Goal: Information Seeking & Learning: Learn about a topic

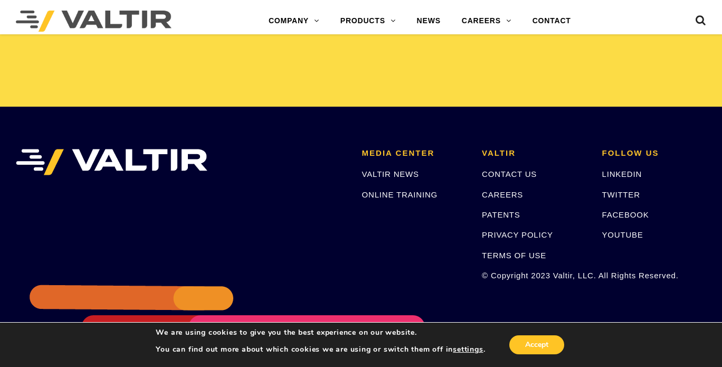
scroll to position [2209, 0]
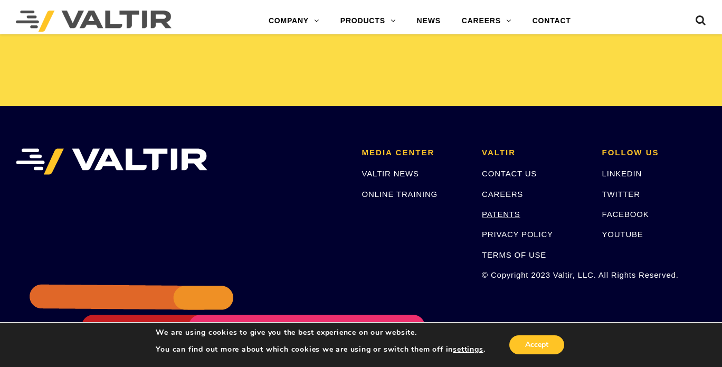
click at [491, 212] on link "PATENTS" at bounding box center [501, 213] width 39 height 9
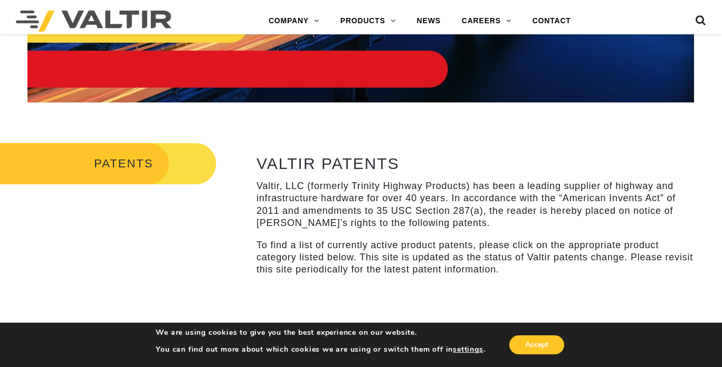
scroll to position [221, 0]
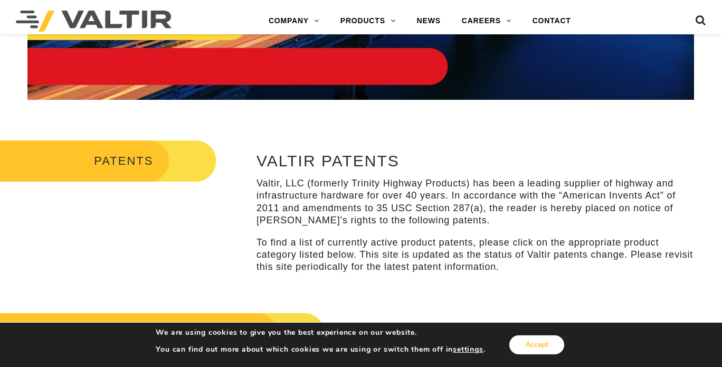
click at [536, 351] on button "Accept" at bounding box center [536, 344] width 55 height 19
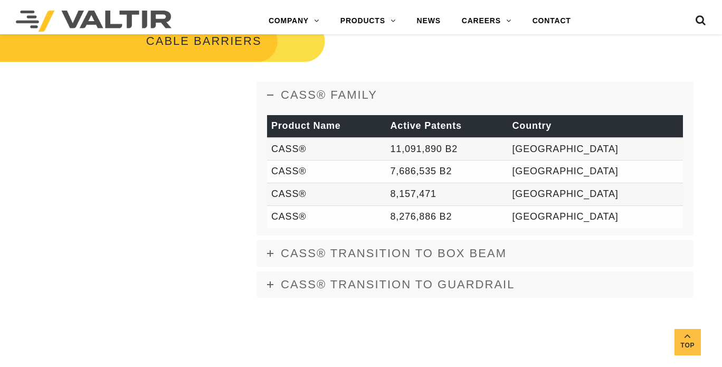
scroll to position [519, 0]
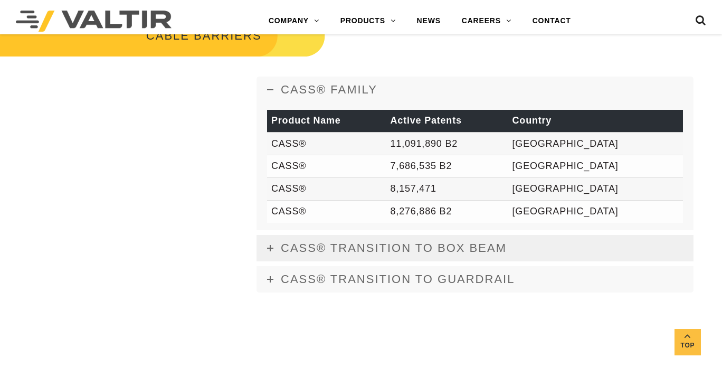
click at [268, 246] on icon at bounding box center [270, 248] width 6 height 6
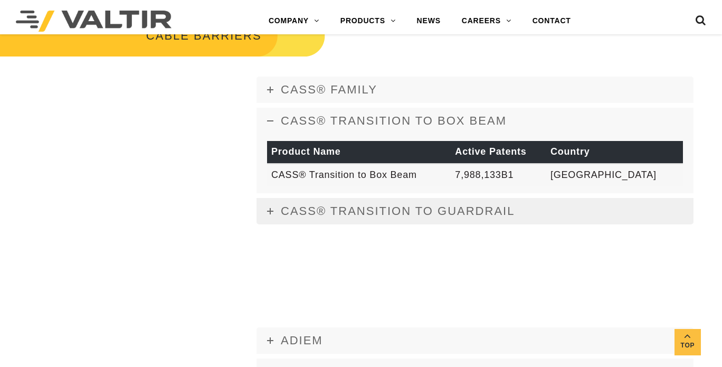
click at [271, 210] on icon at bounding box center [270, 211] width 6 height 6
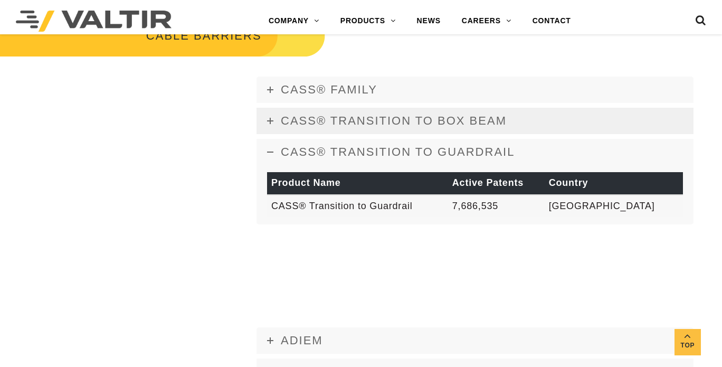
click at [271, 121] on icon at bounding box center [270, 121] width 6 height 6
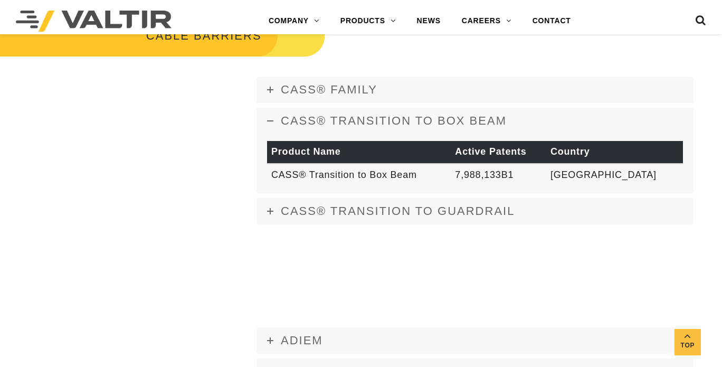
click at [271, 121] on icon at bounding box center [270, 121] width 6 height 6
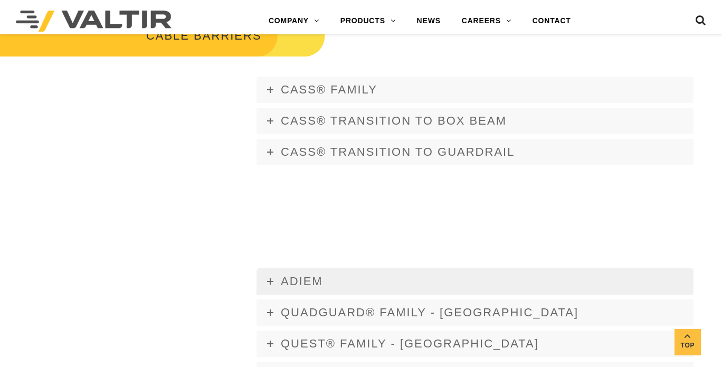
click at [265, 281] on link "ADIEM" at bounding box center [474, 281] width 437 height 26
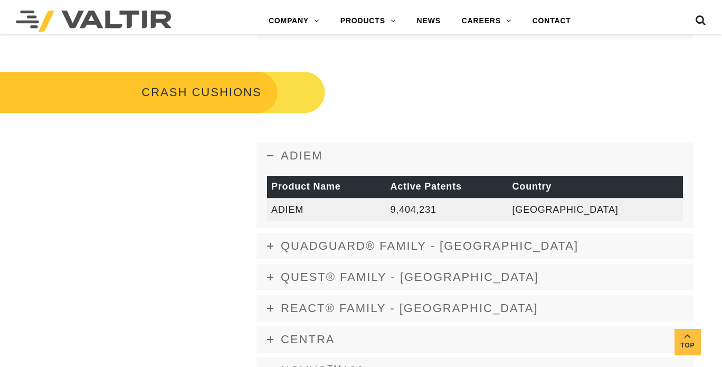
scroll to position [645, 0]
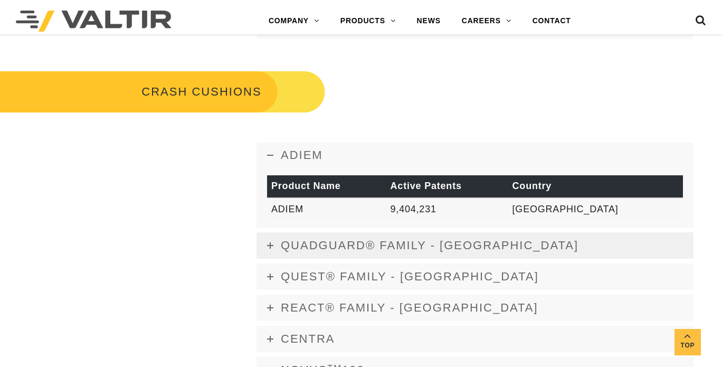
click at [272, 243] on icon at bounding box center [270, 245] width 6 height 6
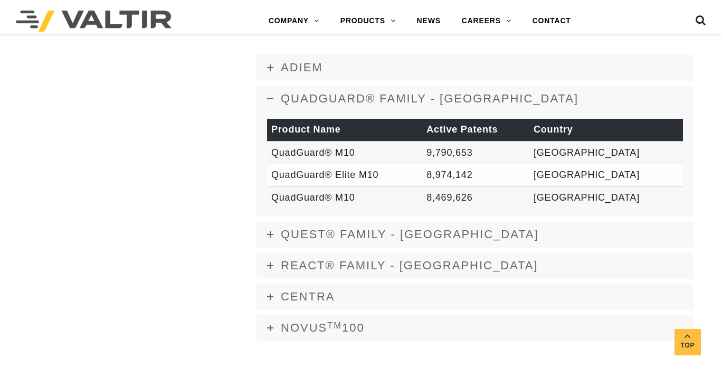
scroll to position [733, 0]
click at [272, 235] on icon at bounding box center [270, 234] width 6 height 6
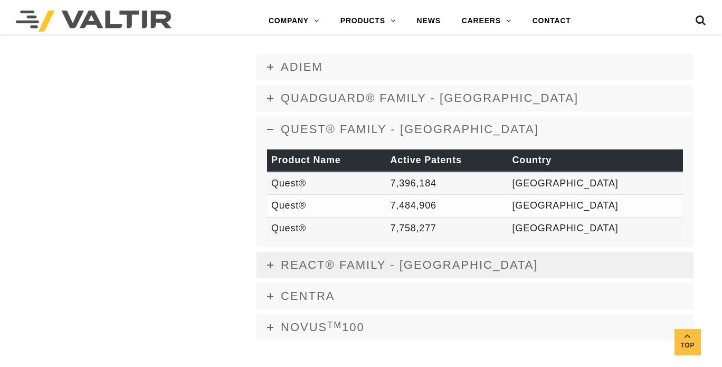
click at [269, 260] on link "REACT® FAMILY - USA" at bounding box center [474, 265] width 437 height 26
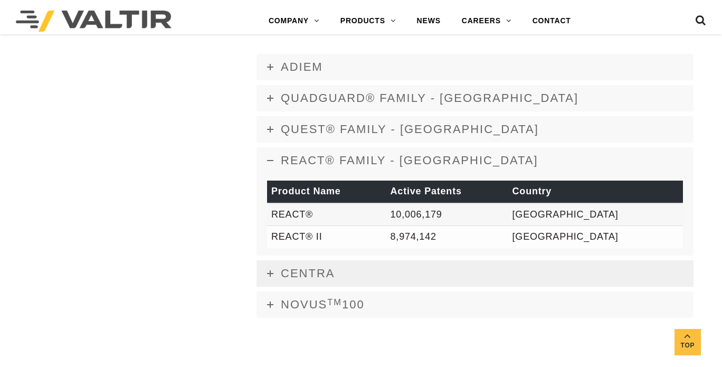
click at [269, 275] on icon at bounding box center [270, 273] width 6 height 6
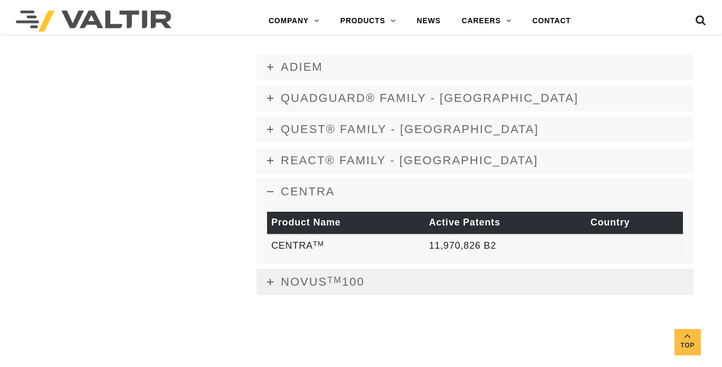
click at [271, 287] on link "NOVUS TM 100" at bounding box center [474, 281] width 437 height 26
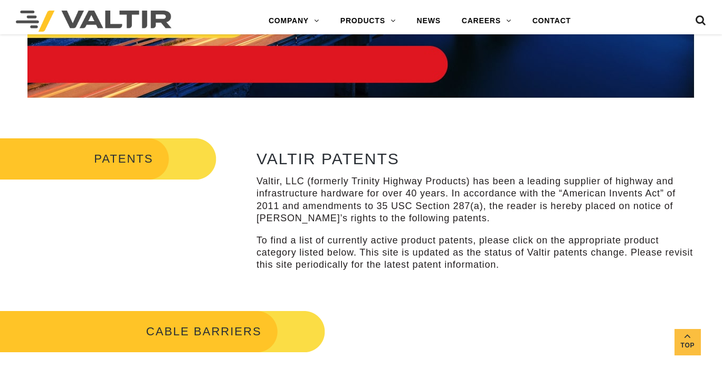
scroll to position [238, 0]
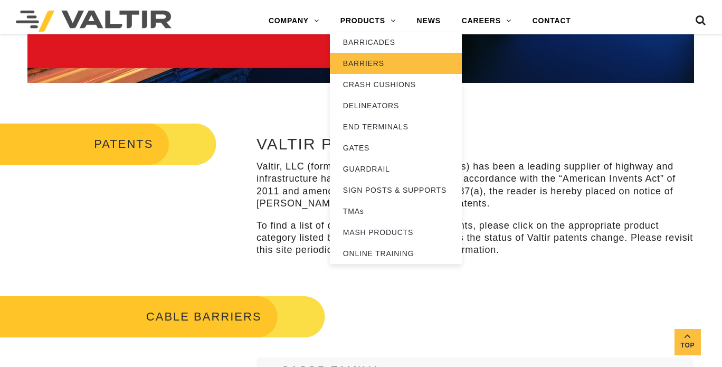
click at [357, 63] on link "BARRIERS" at bounding box center [396, 63] width 132 height 21
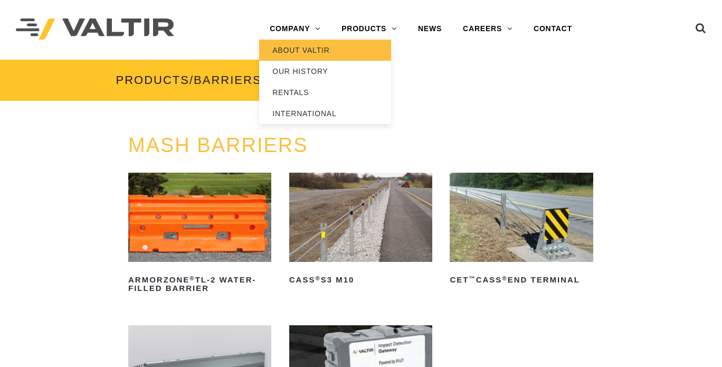
click at [293, 46] on link "ABOUT VALTIR" at bounding box center [325, 50] width 132 height 21
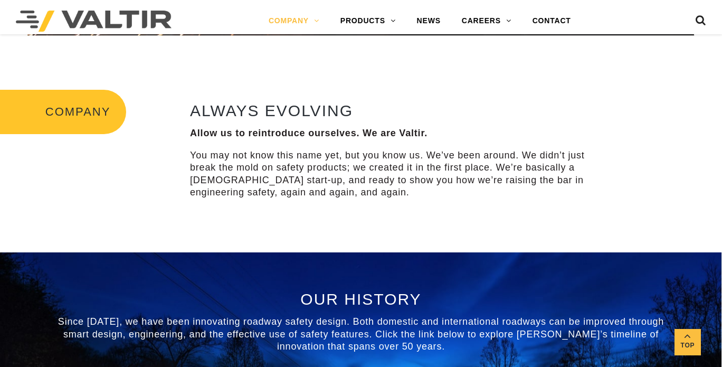
scroll to position [275, 0]
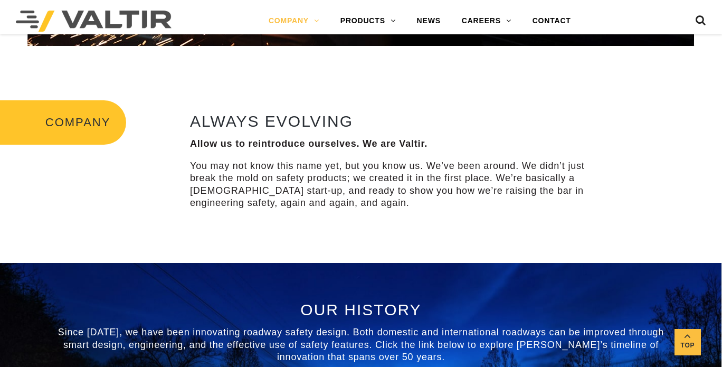
click at [483, 69] on div "COMPANY ALWAYS EVOLVING Allow us to reintroduce ourselves. We are Valtir. You m…" at bounding box center [361, 162] width 722 height 200
